Goal: Information Seeking & Learning: Understand process/instructions

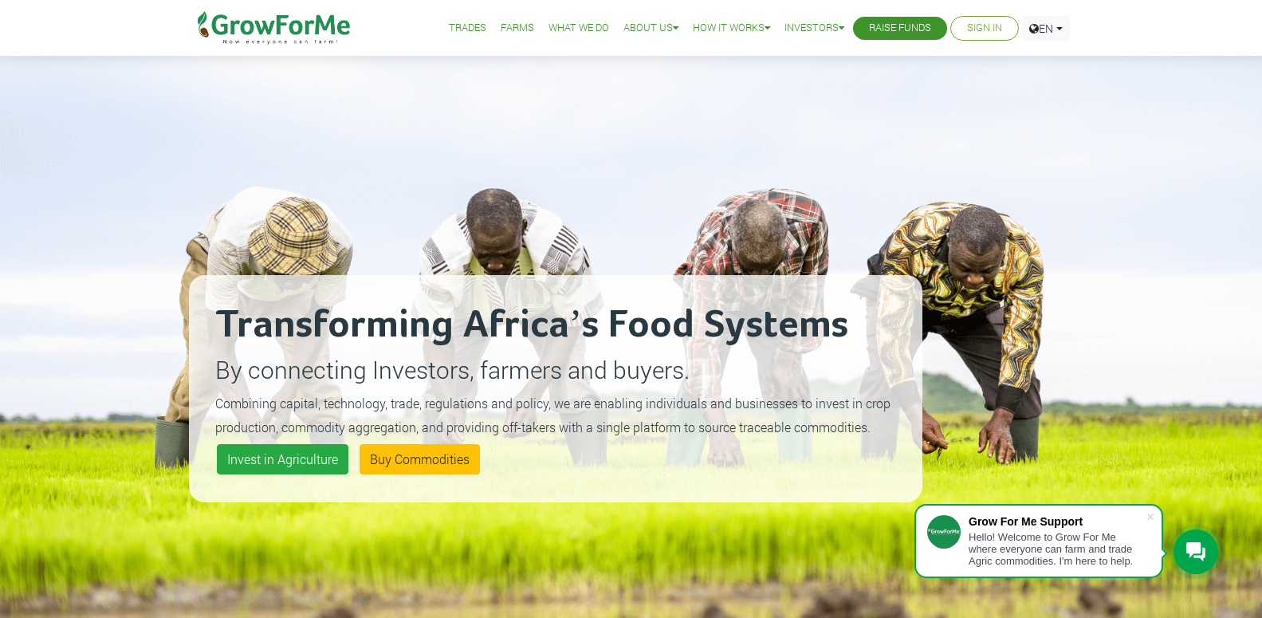
click at [449, 25] on link "Trades" at bounding box center [467, 28] width 37 height 17
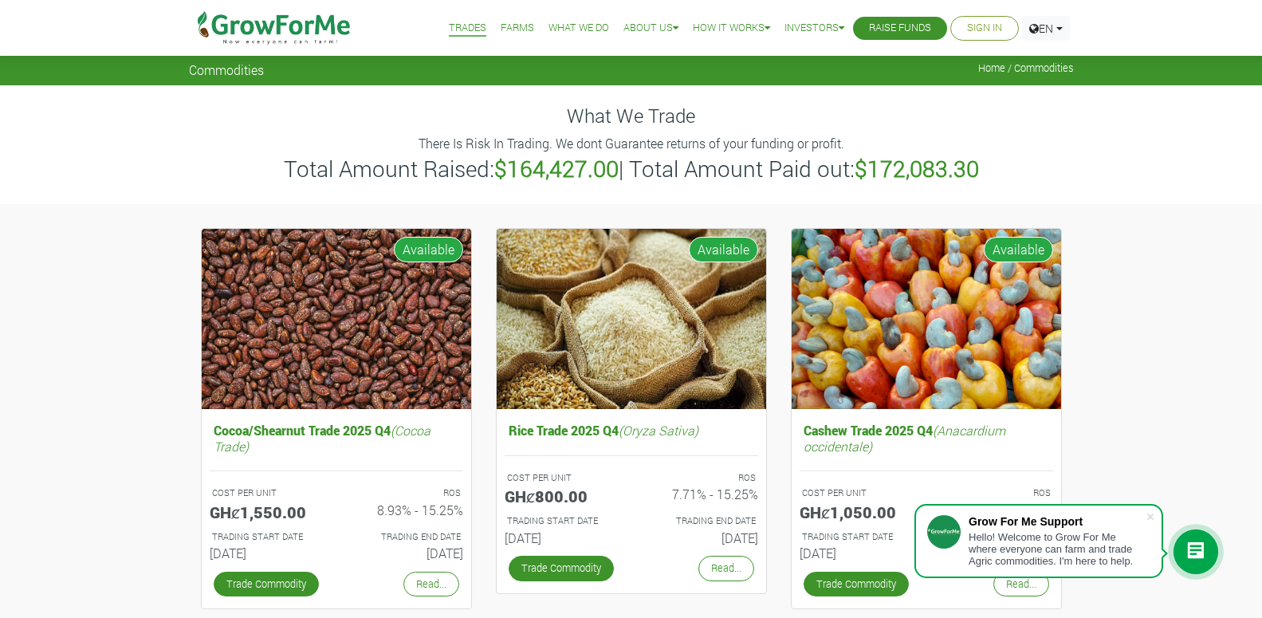
click at [449, 25] on link "Trades" at bounding box center [467, 28] width 37 height 17
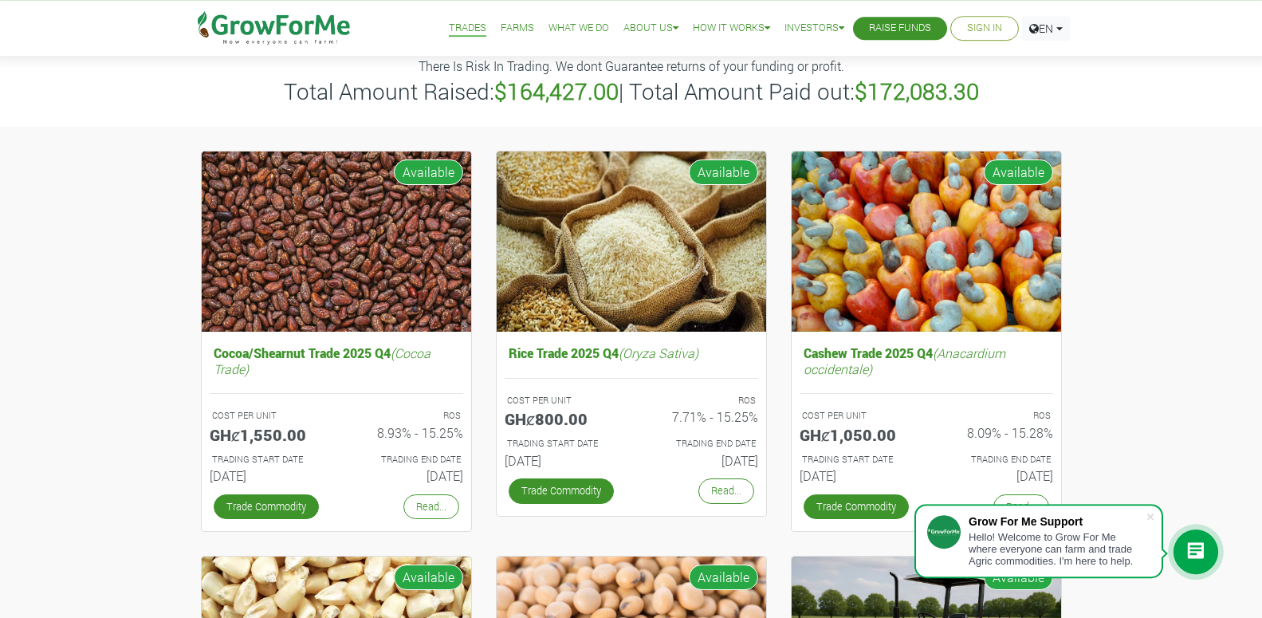
scroll to position [62, 0]
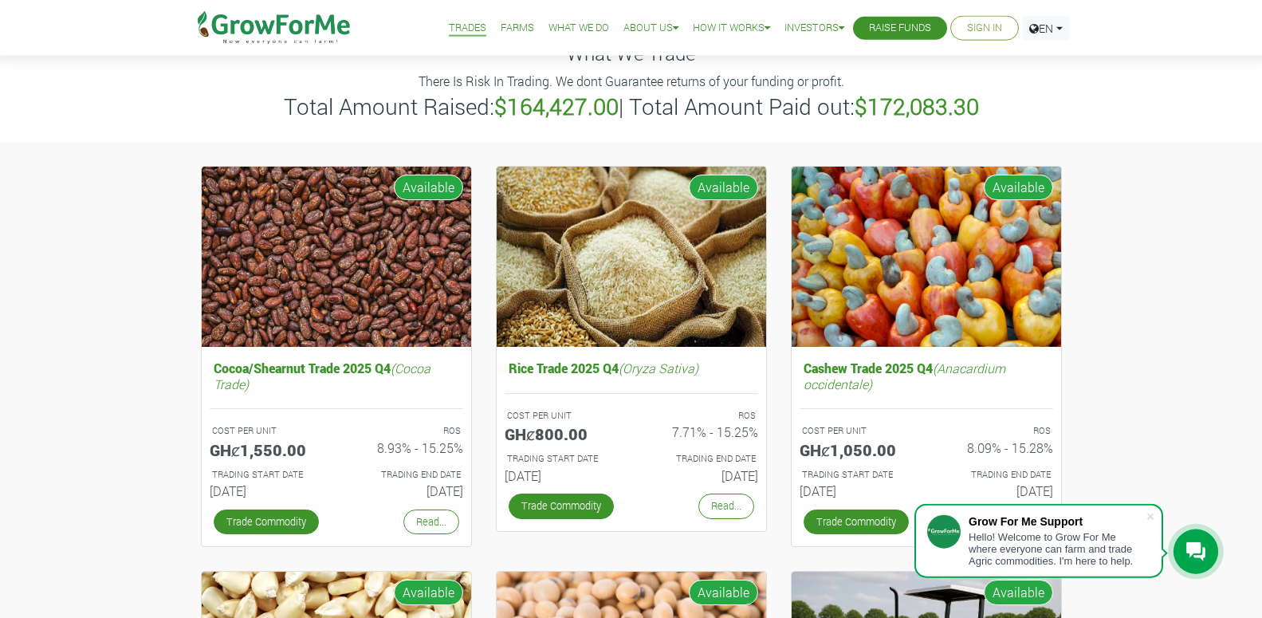
click at [502, 26] on link "Farms" at bounding box center [517, 28] width 33 height 17
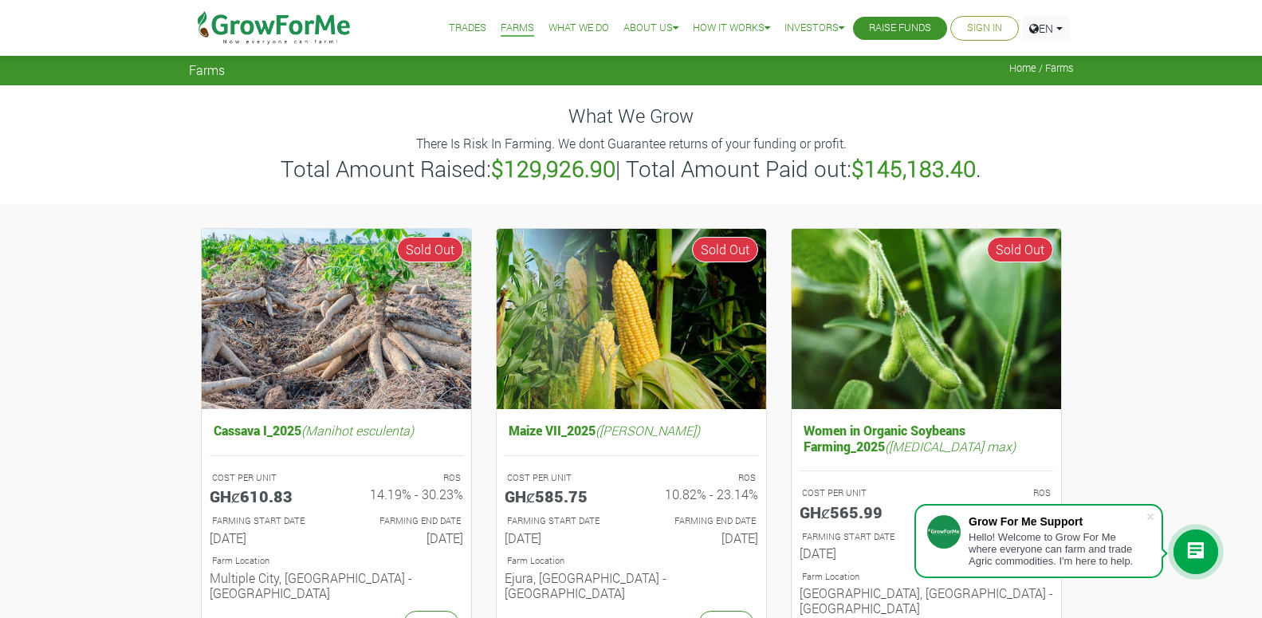
click at [463, 26] on link "Trades" at bounding box center [467, 28] width 37 height 17
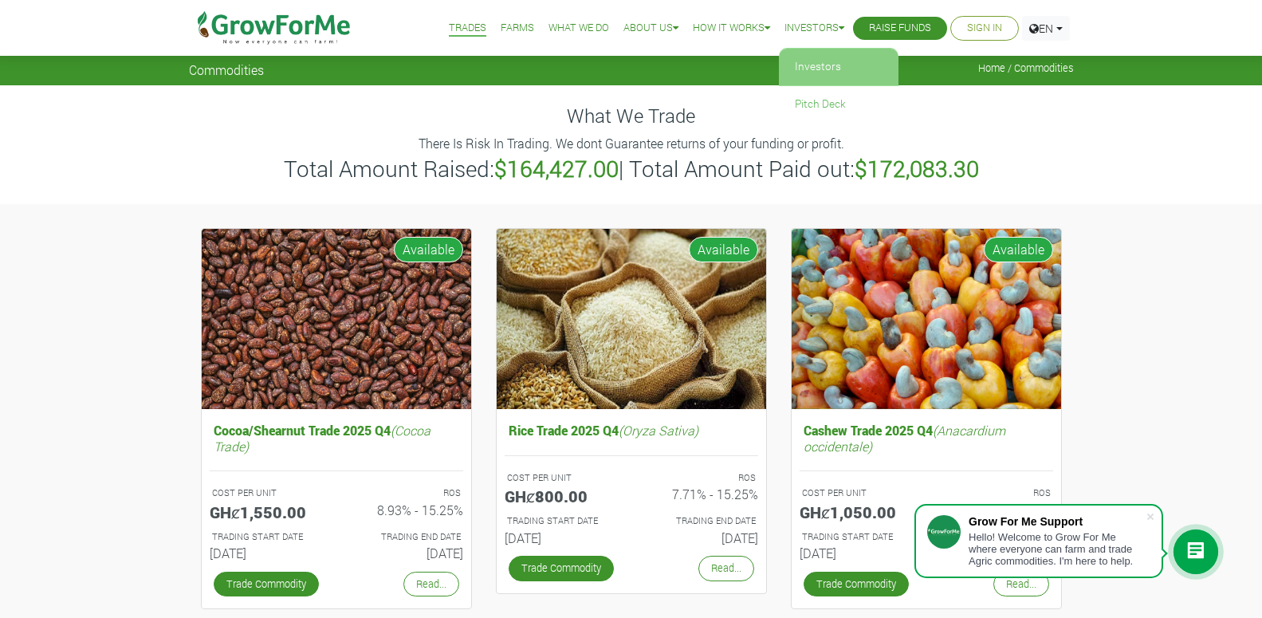
click at [827, 57] on link "Investors" at bounding box center [839, 67] width 120 height 37
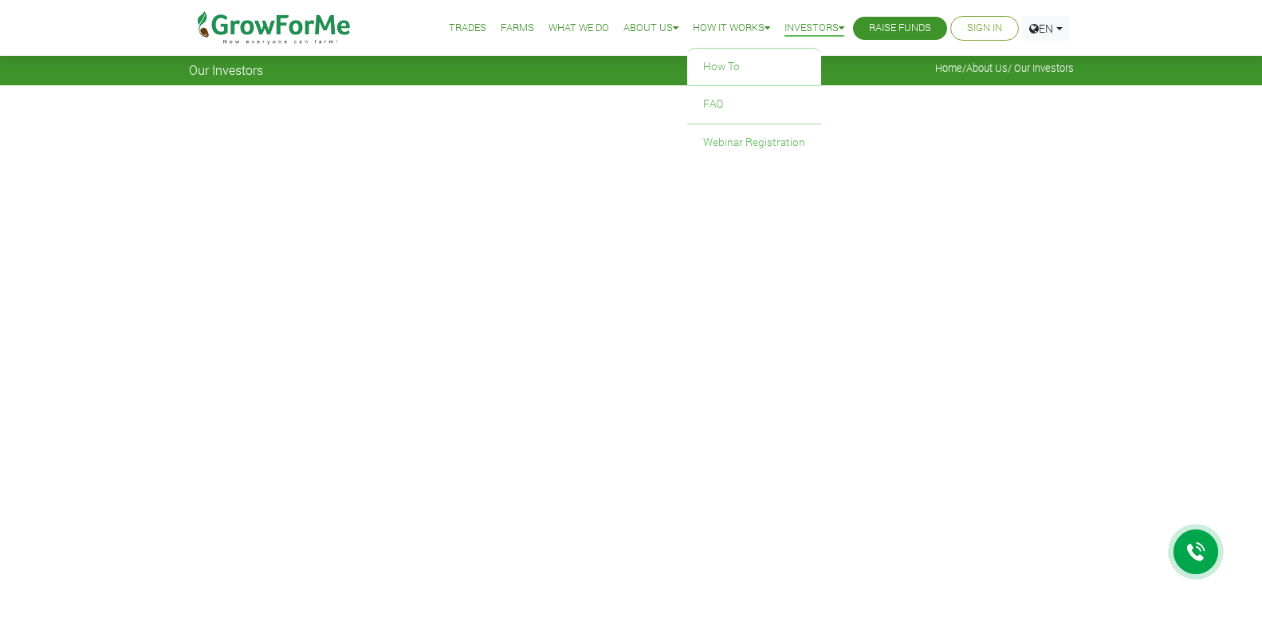
click at [693, 20] on link "How it Works" at bounding box center [731, 28] width 77 height 17
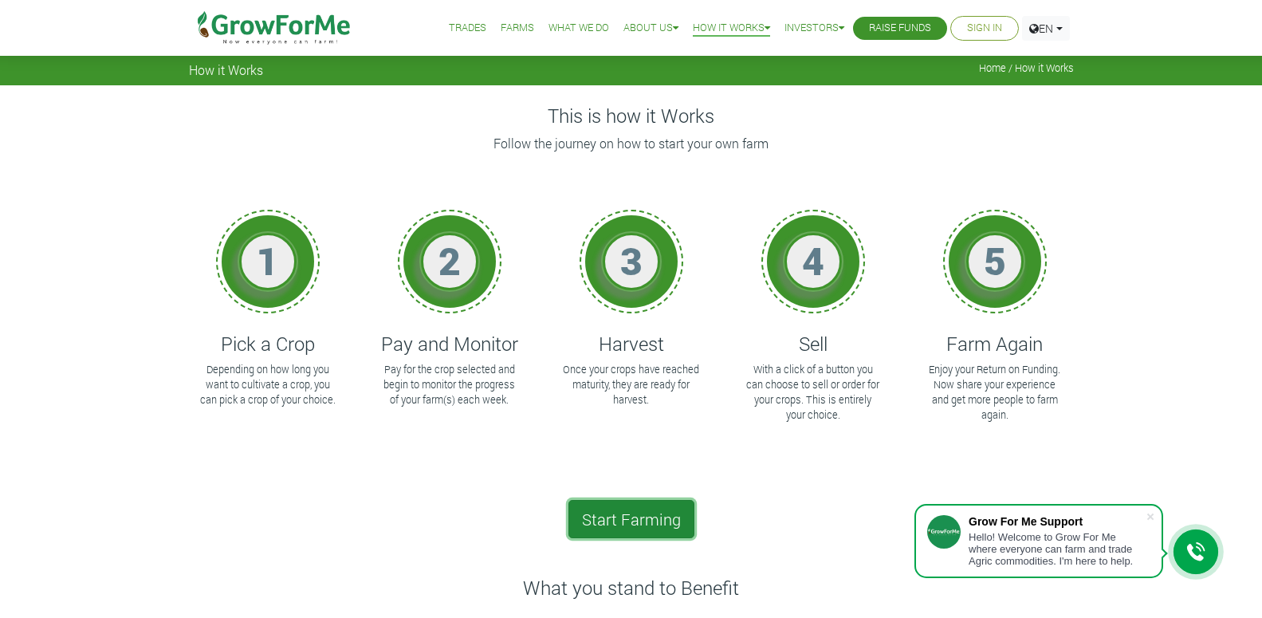
click at [592, 523] on link "Start Farming" at bounding box center [631, 519] width 126 height 38
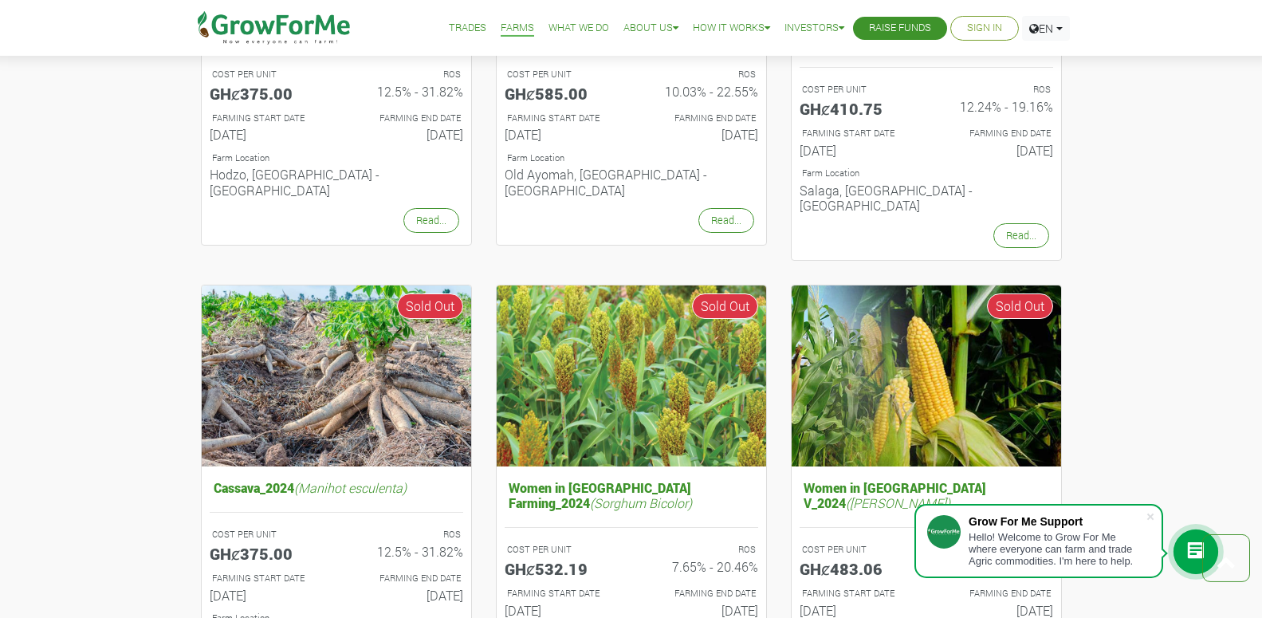
scroll to position [871, 0]
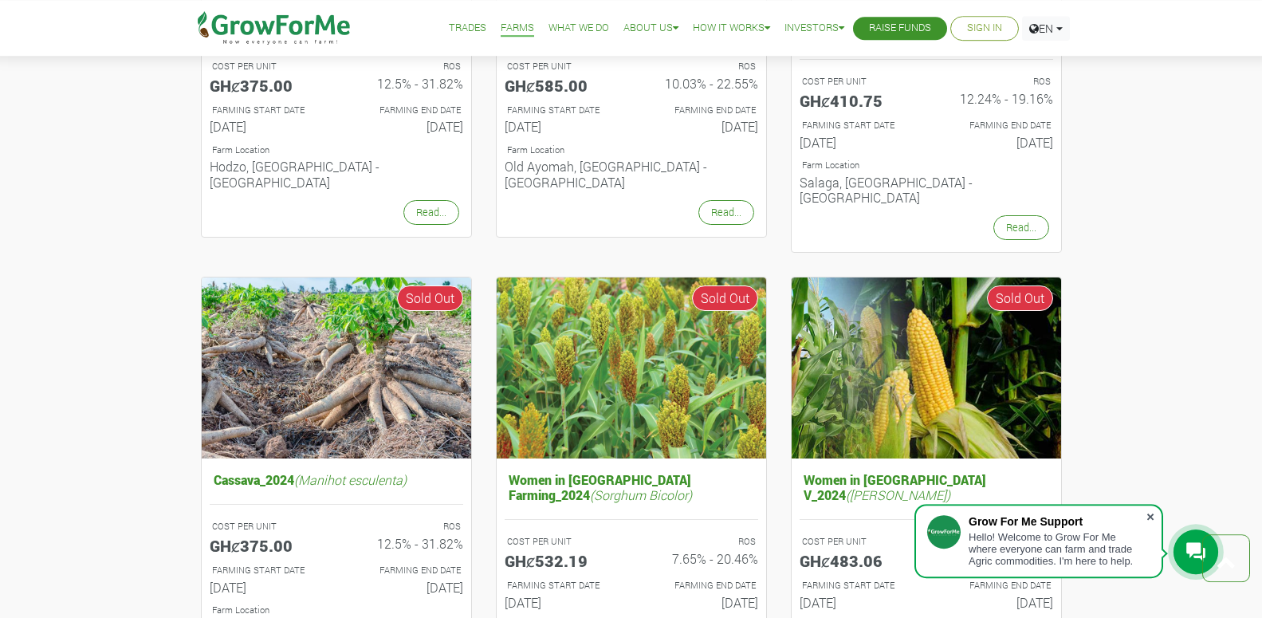
click at [1151, 509] on span at bounding box center [1151, 517] width 16 height 16
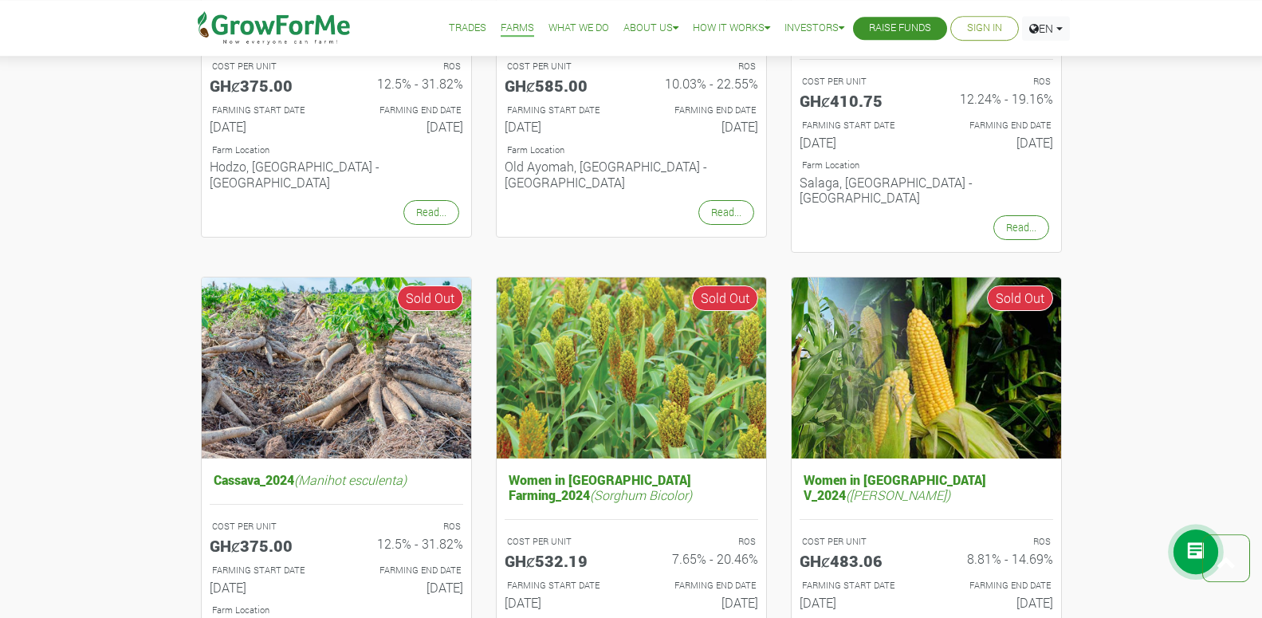
click at [1195, 547] on icon at bounding box center [1195, 551] width 19 height 19
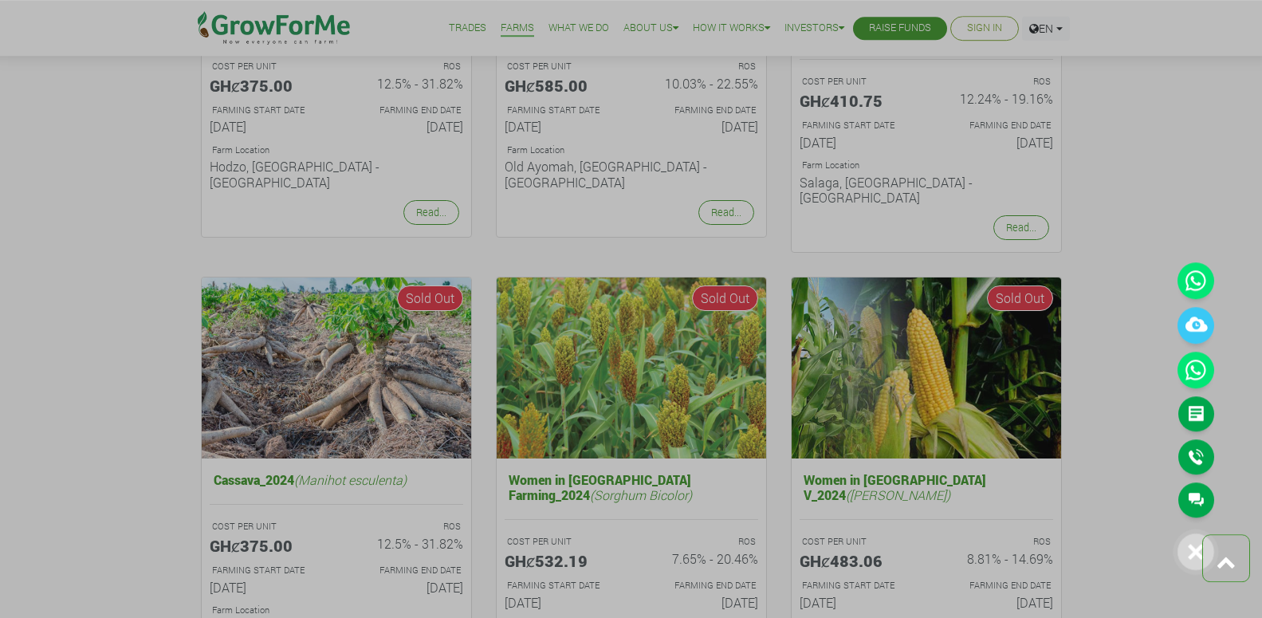
click at [1114, 421] on div at bounding box center [631, 309] width 1262 height 618
